Goal: Task Accomplishment & Management: Manage account settings

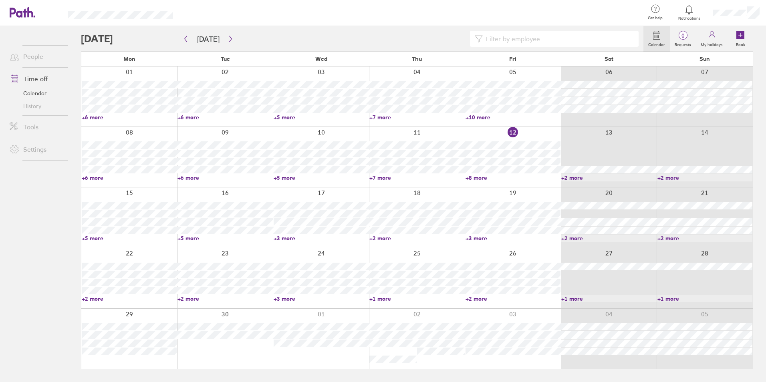
click at [472, 179] on link "+8 more" at bounding box center [513, 177] width 95 height 7
click at [98, 236] on link "+5 more" at bounding box center [129, 238] width 95 height 7
click at [46, 296] on ul "People Time off Calendar History Tools Settings" at bounding box center [34, 191] width 68 height 330
click at [28, 14] on icon at bounding box center [30, 12] width 6 height 10
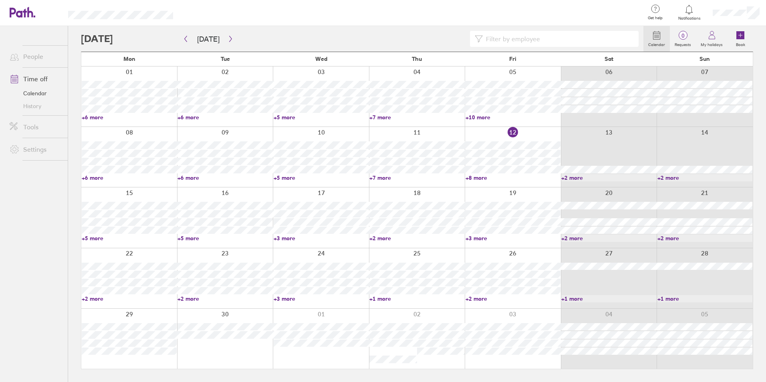
click at [472, 177] on link "+8 more" at bounding box center [513, 177] width 95 height 7
click at [384, 179] on link "+7 more" at bounding box center [416, 177] width 95 height 7
click at [247, 252] on div at bounding box center [225, 278] width 96 height 60
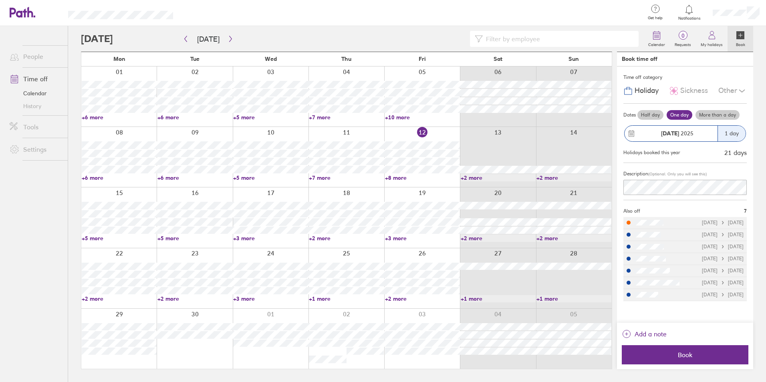
click at [146, 34] on div at bounding box center [362, 39] width 563 height 16
click at [36, 18] on header "Get help FAQs Contact us Notifications My profile Sign out" at bounding box center [383, 13] width 766 height 26
click at [30, 25] on header "Get help FAQs Contact us Notifications My profile Sign out" at bounding box center [383, 13] width 766 height 26
click at [28, 18] on link at bounding box center [23, 13] width 26 height 12
